Goal: Find specific page/section: Find specific page/section

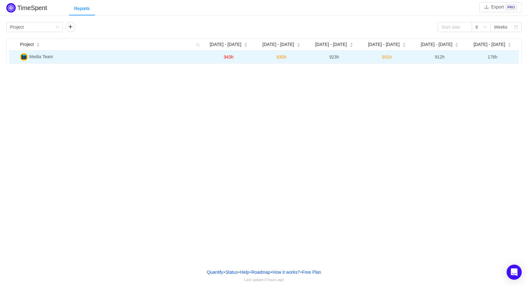
click at [81, 56] on td "Media Team" at bounding box center [110, 57] width 185 height 13
click at [74, 54] on td "Media Team" at bounding box center [110, 57] width 185 height 13
click at [33, 58] on span "Media Team" at bounding box center [41, 56] width 24 height 5
click at [21, 58] on img at bounding box center [24, 57] width 8 height 8
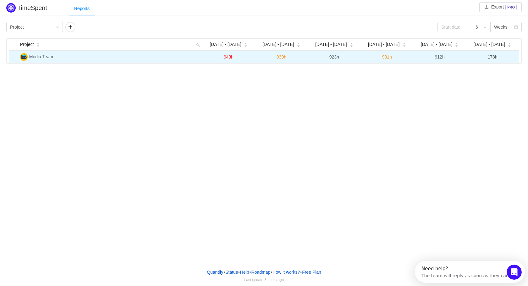
click at [35, 57] on span "Media Team" at bounding box center [41, 56] width 24 height 5
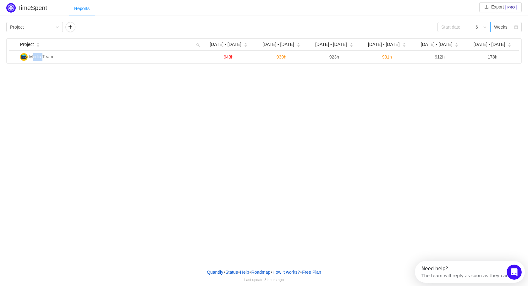
click at [486, 27] on icon "icon: down" at bounding box center [485, 27] width 4 height 4
